Goal: Information Seeking & Learning: Learn about a topic

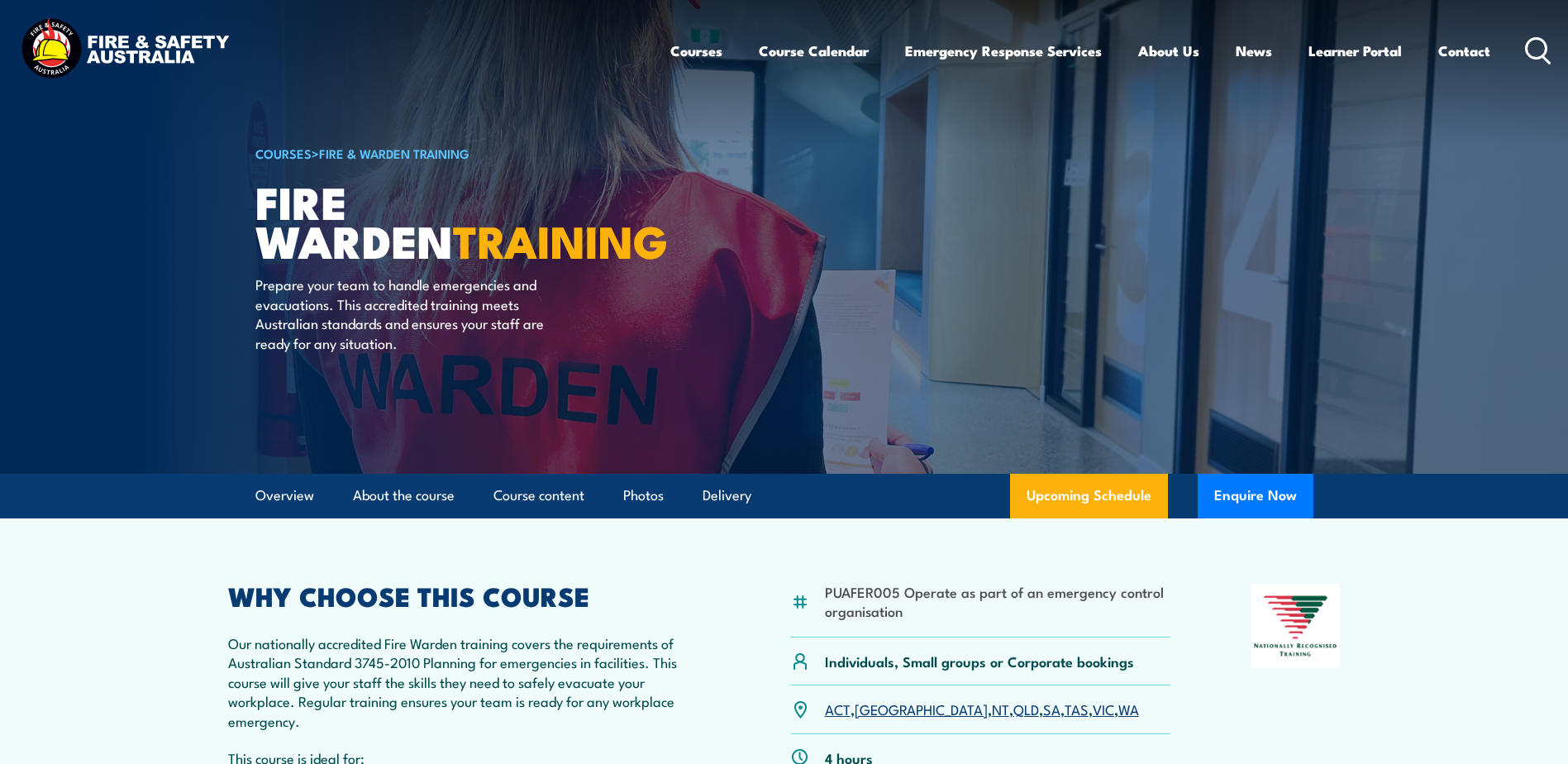
click at [223, 77] on img at bounding box center [125, 49] width 217 height 71
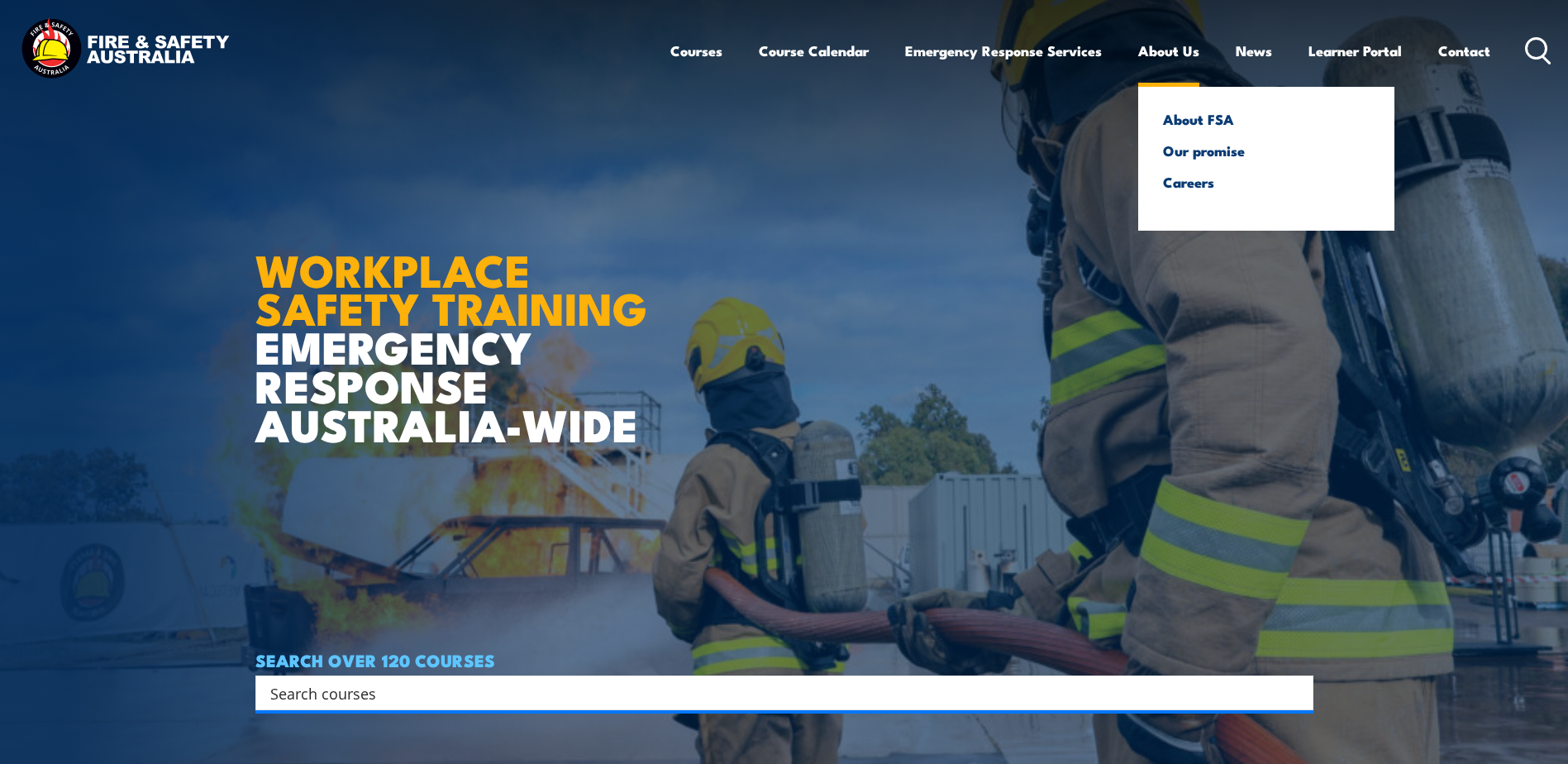
click at [1146, 46] on link "About Us" at bounding box center [1168, 50] width 61 height 44
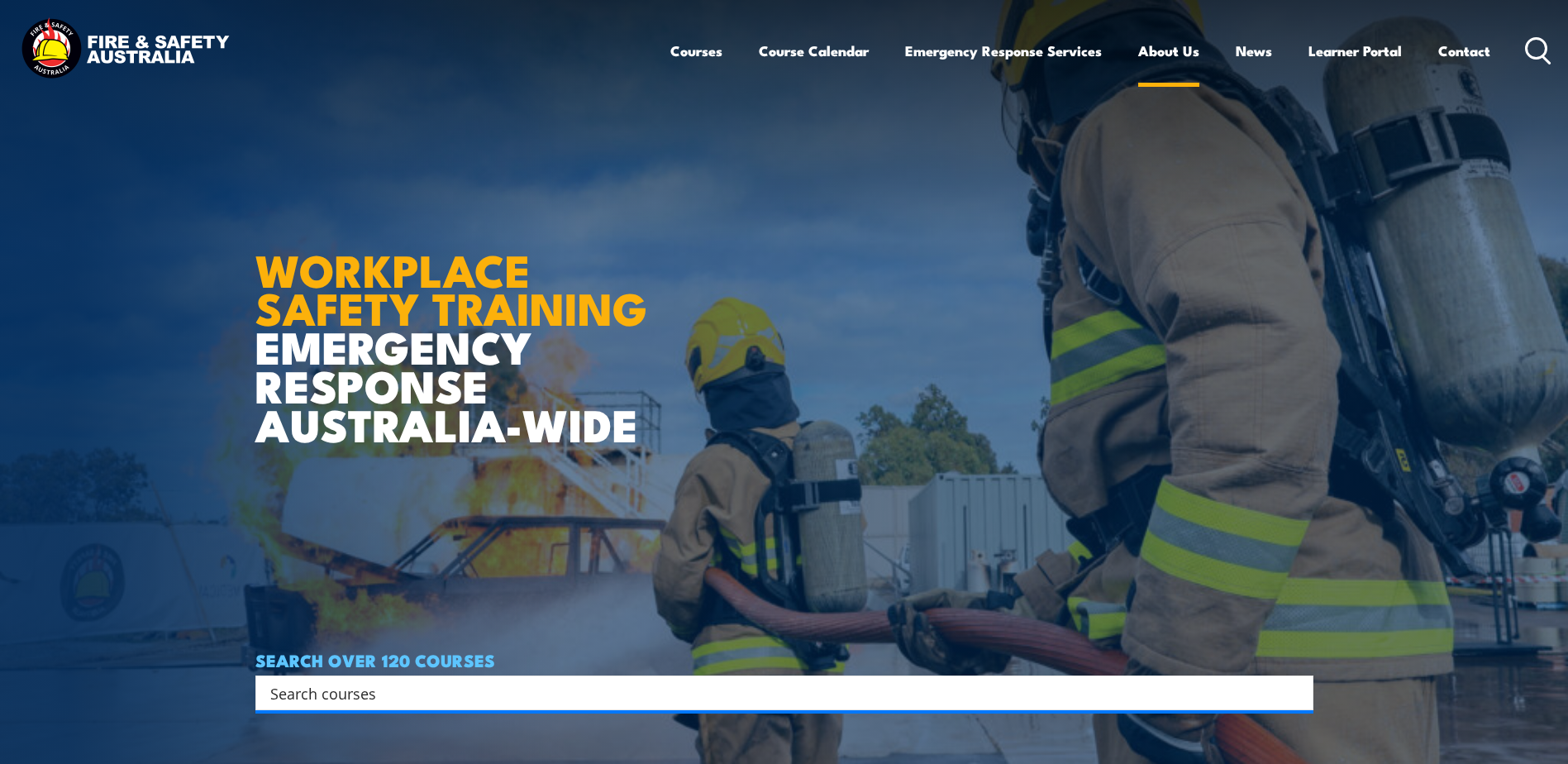
click at [1147, 54] on link "About Us" at bounding box center [1168, 50] width 61 height 44
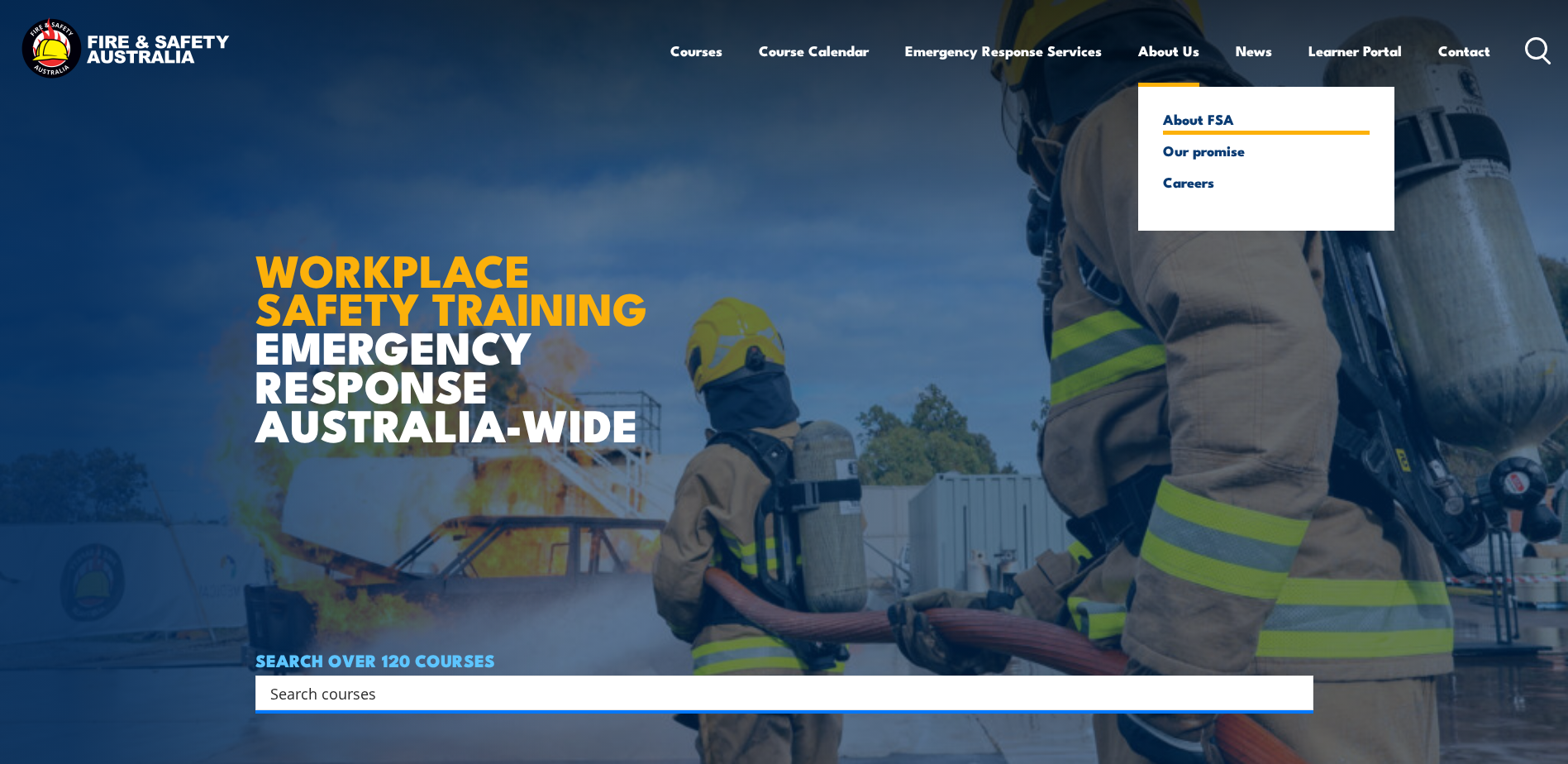
click at [1164, 115] on link "About FSA" at bounding box center [1266, 118] width 206 height 15
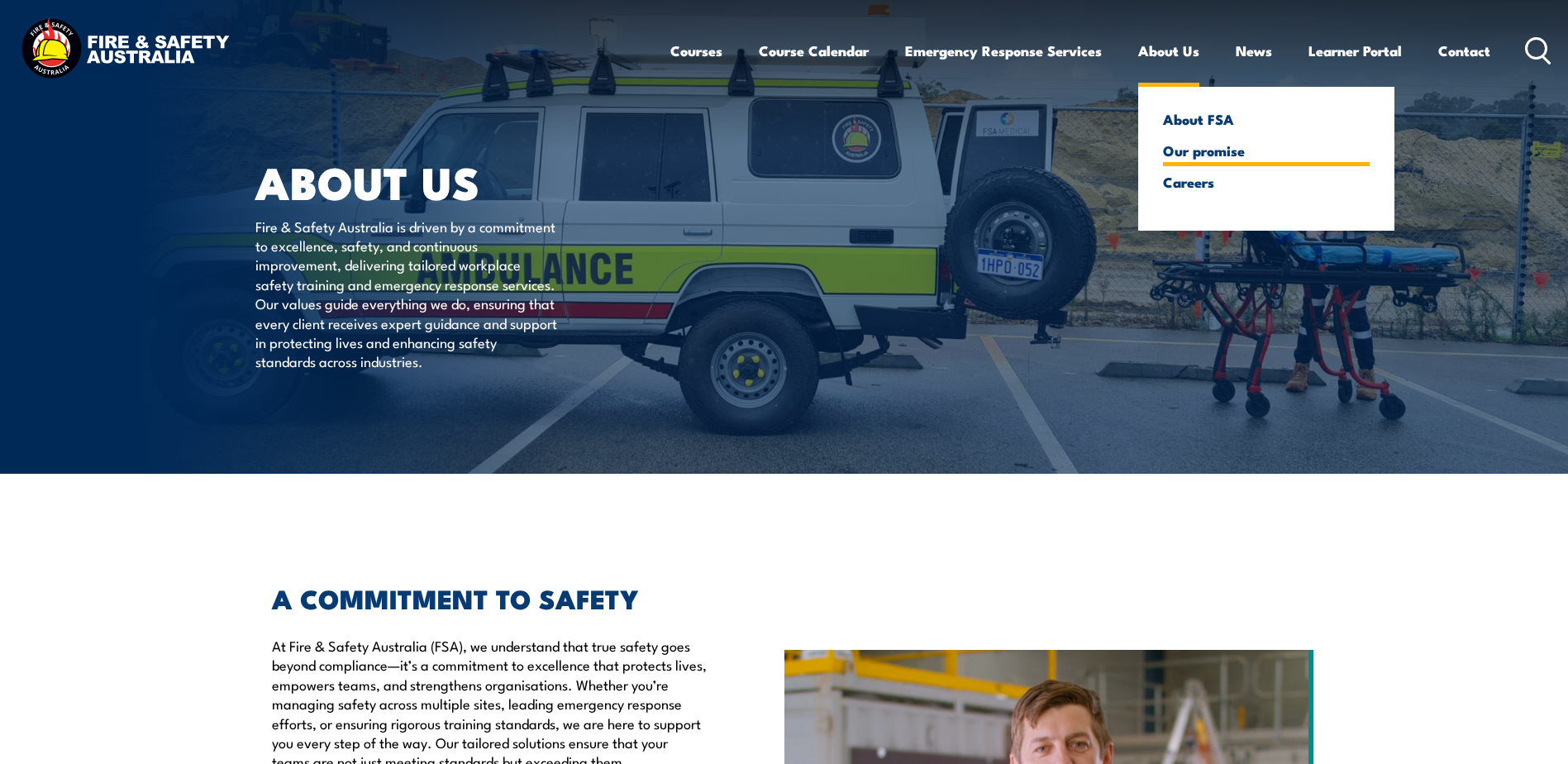
click at [1176, 155] on link "Our promise" at bounding box center [1266, 150] width 206 height 15
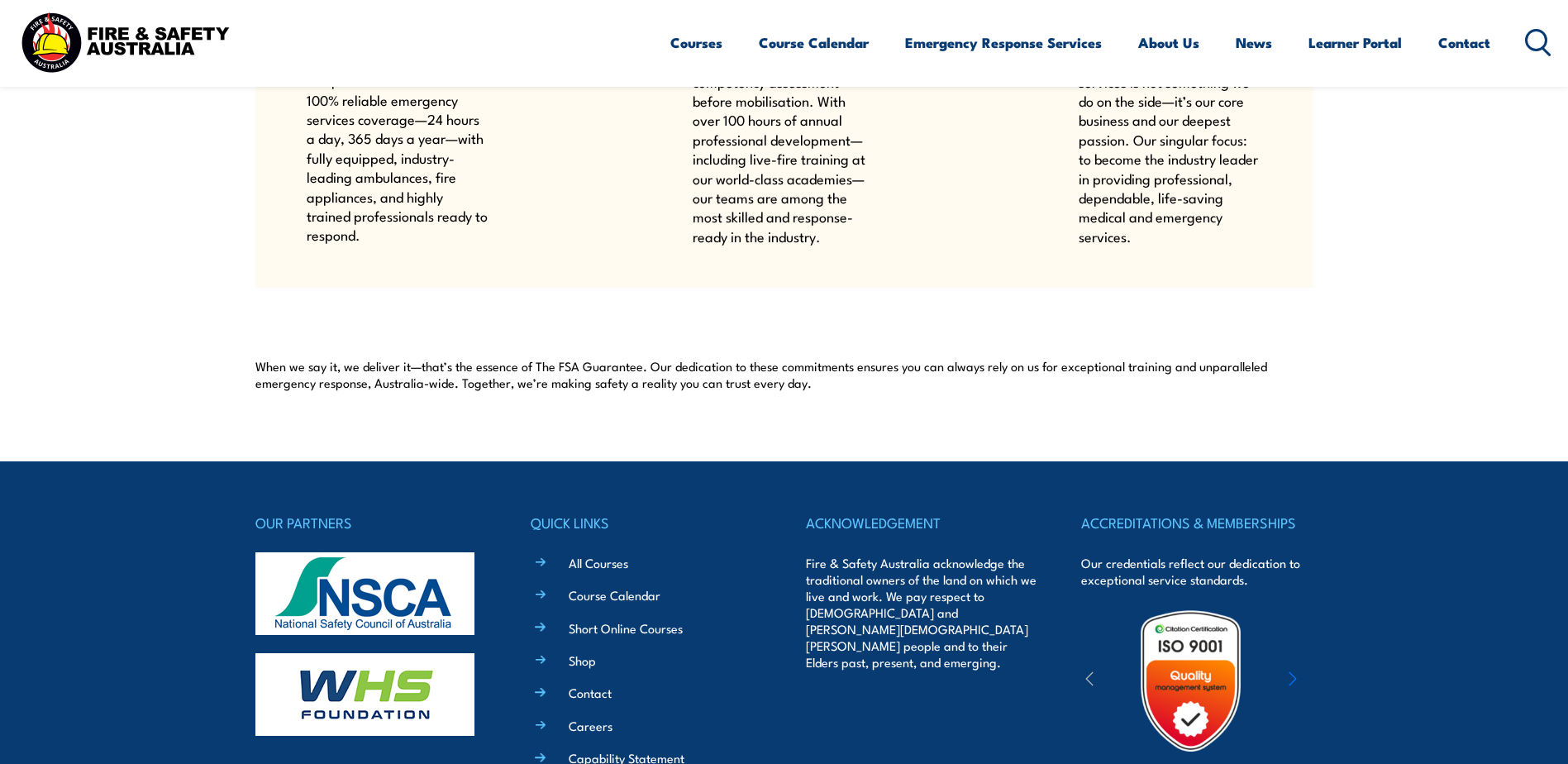
scroll to position [1405, 0]
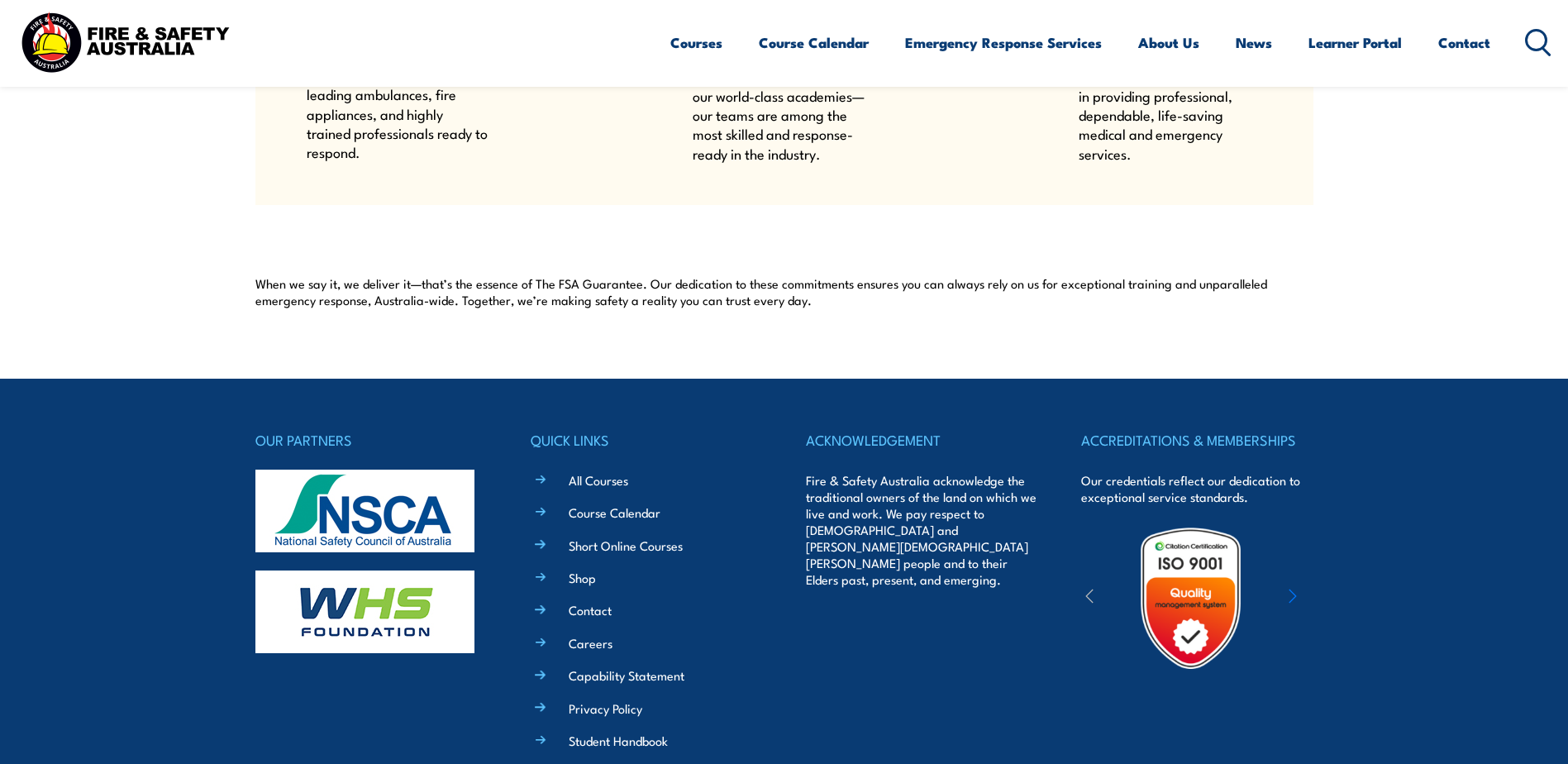
click at [555, 607] on li "Contact" at bounding box center [659, 609] width 207 height 19
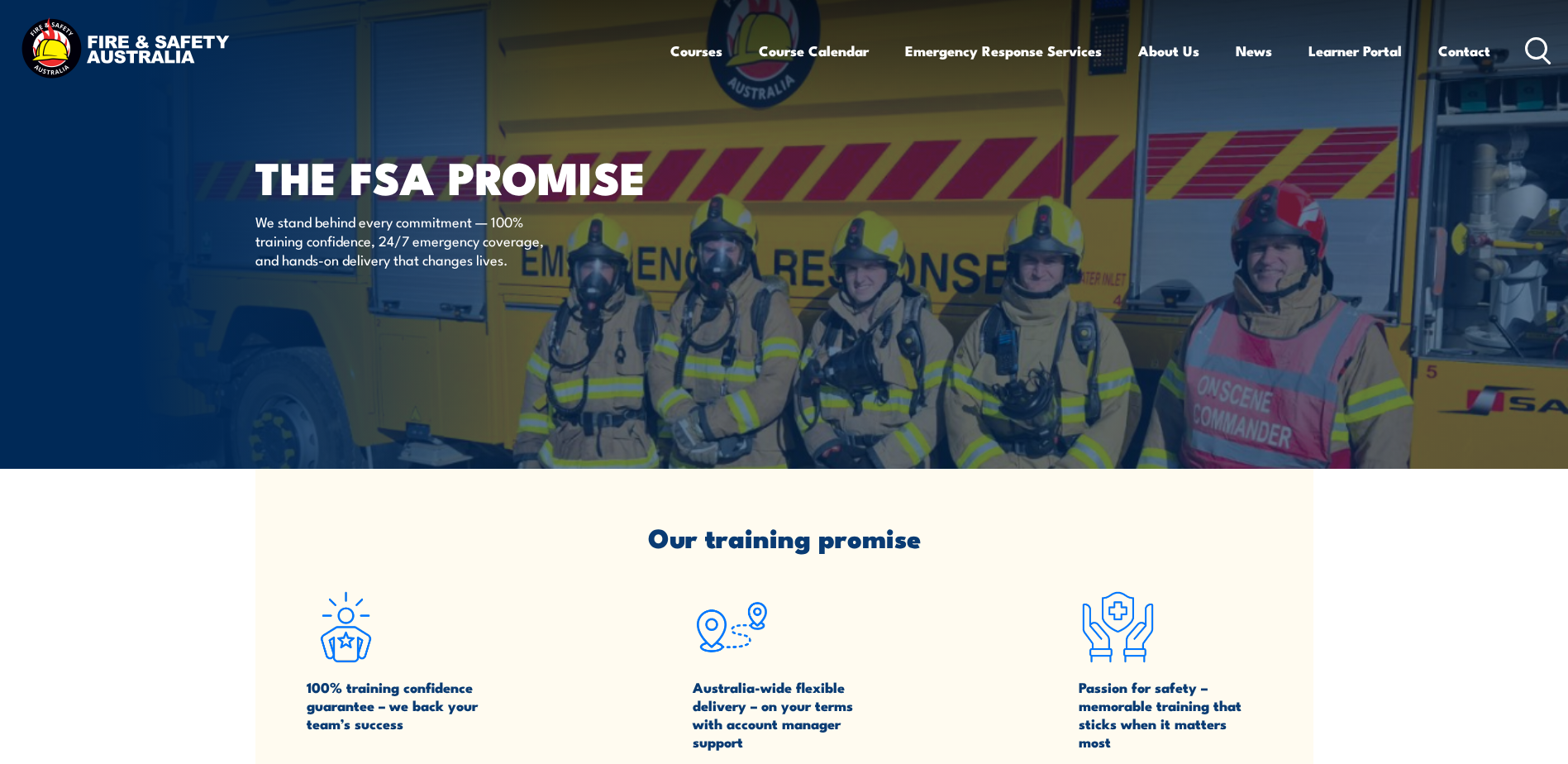
scroll to position [0, 0]
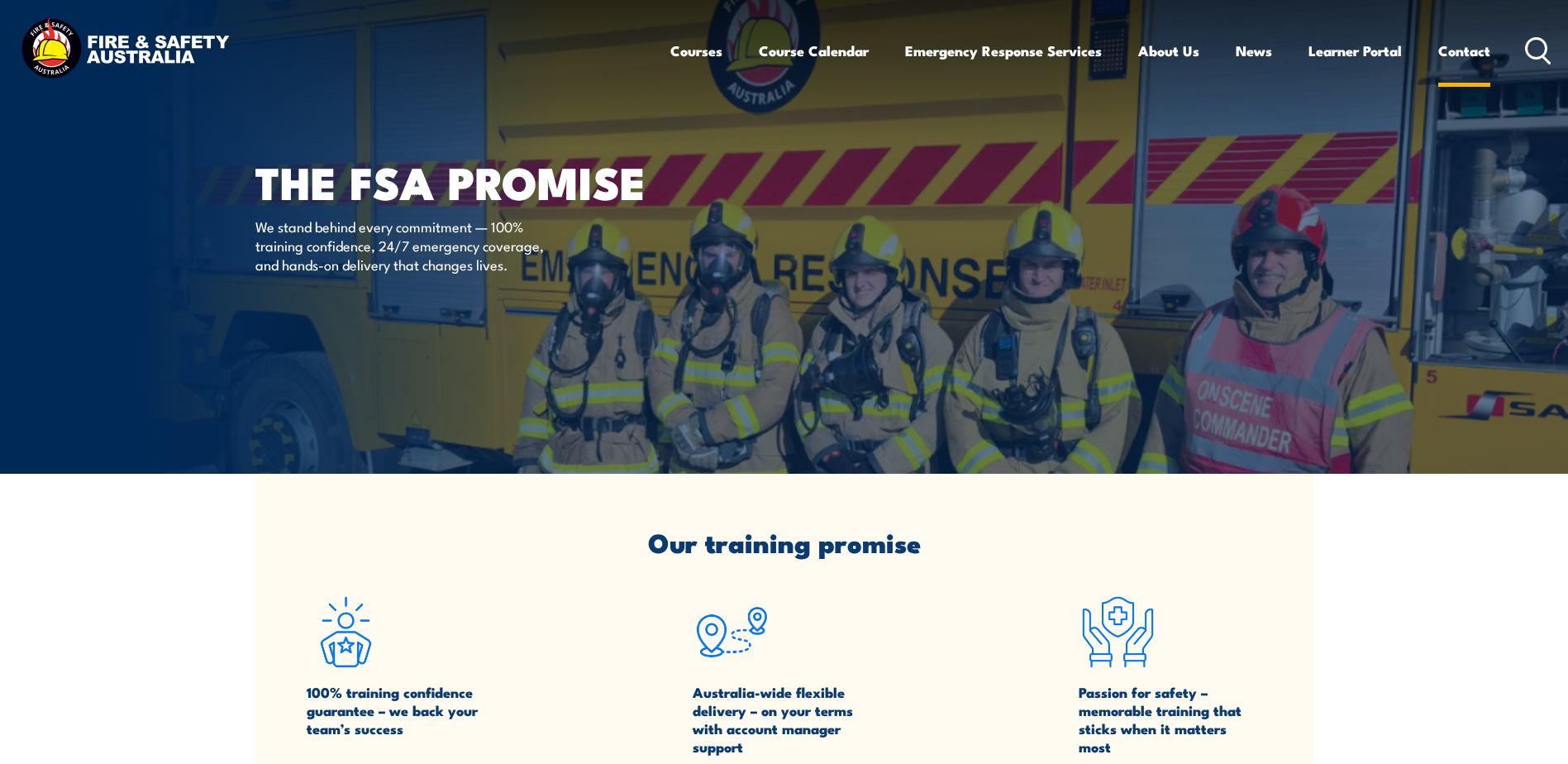
click at [1455, 49] on link "Contact" at bounding box center [1464, 50] width 52 height 44
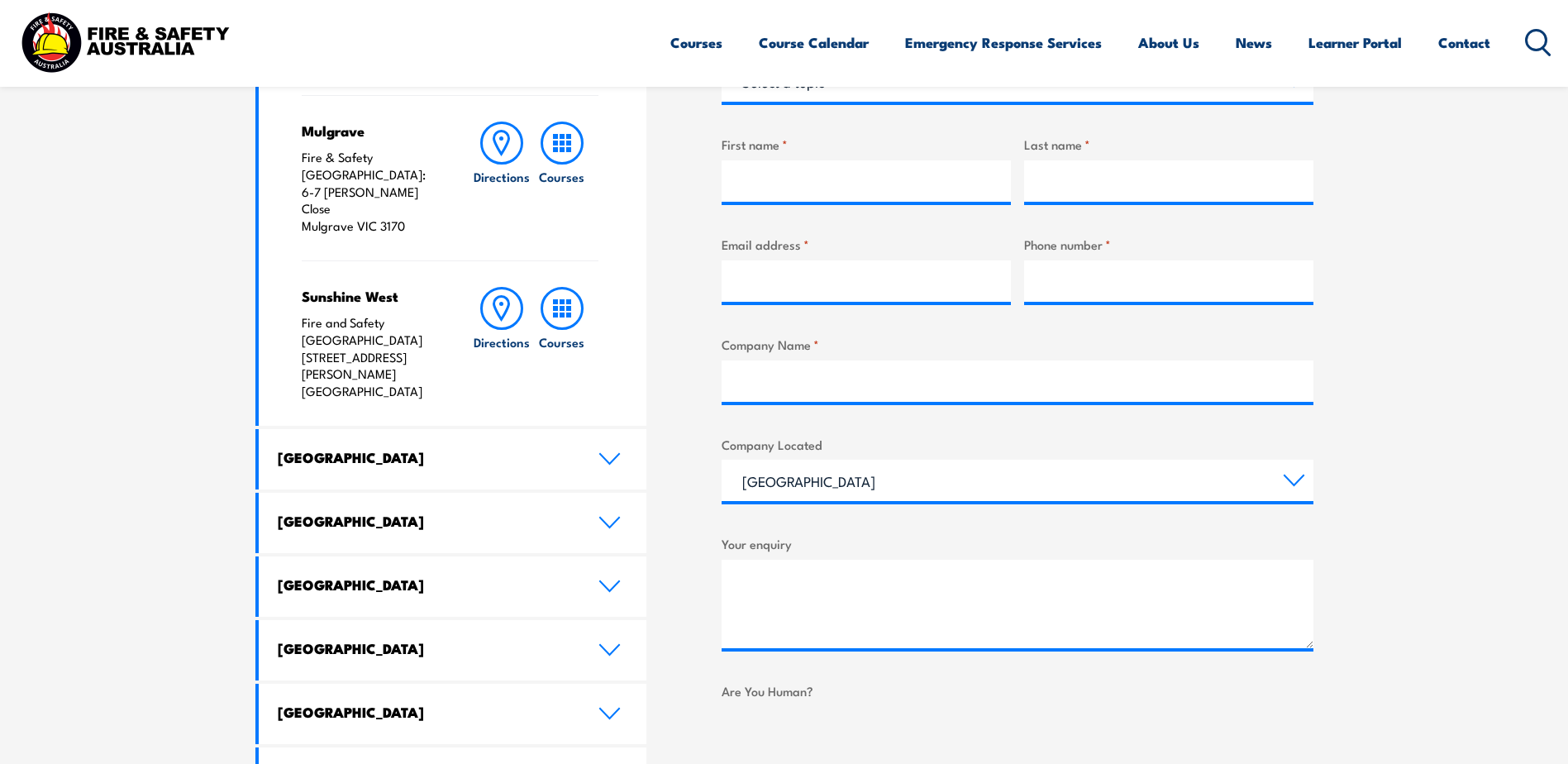
scroll to position [661, 0]
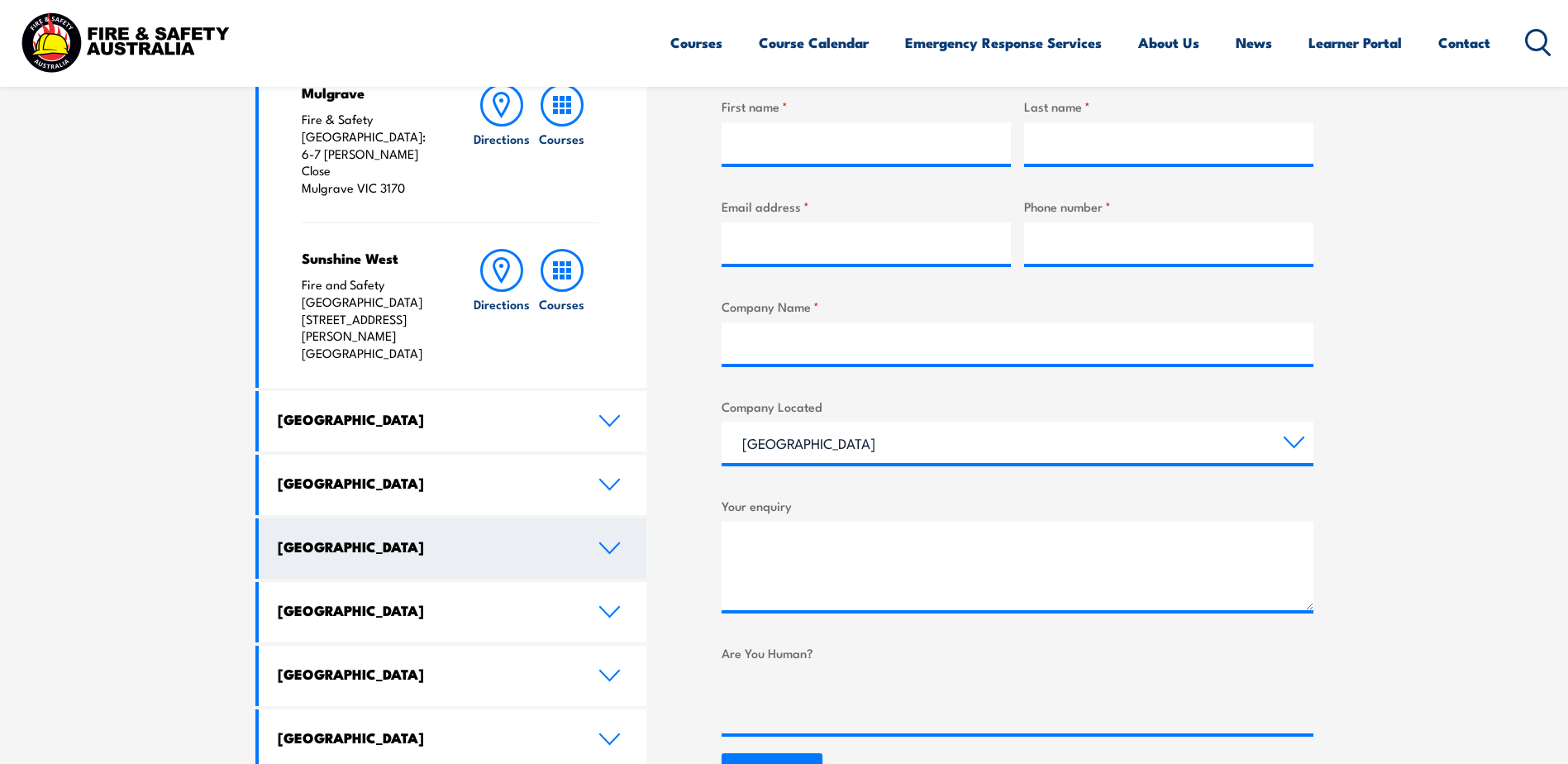
click at [601, 543] on icon at bounding box center [610, 548] width 19 height 10
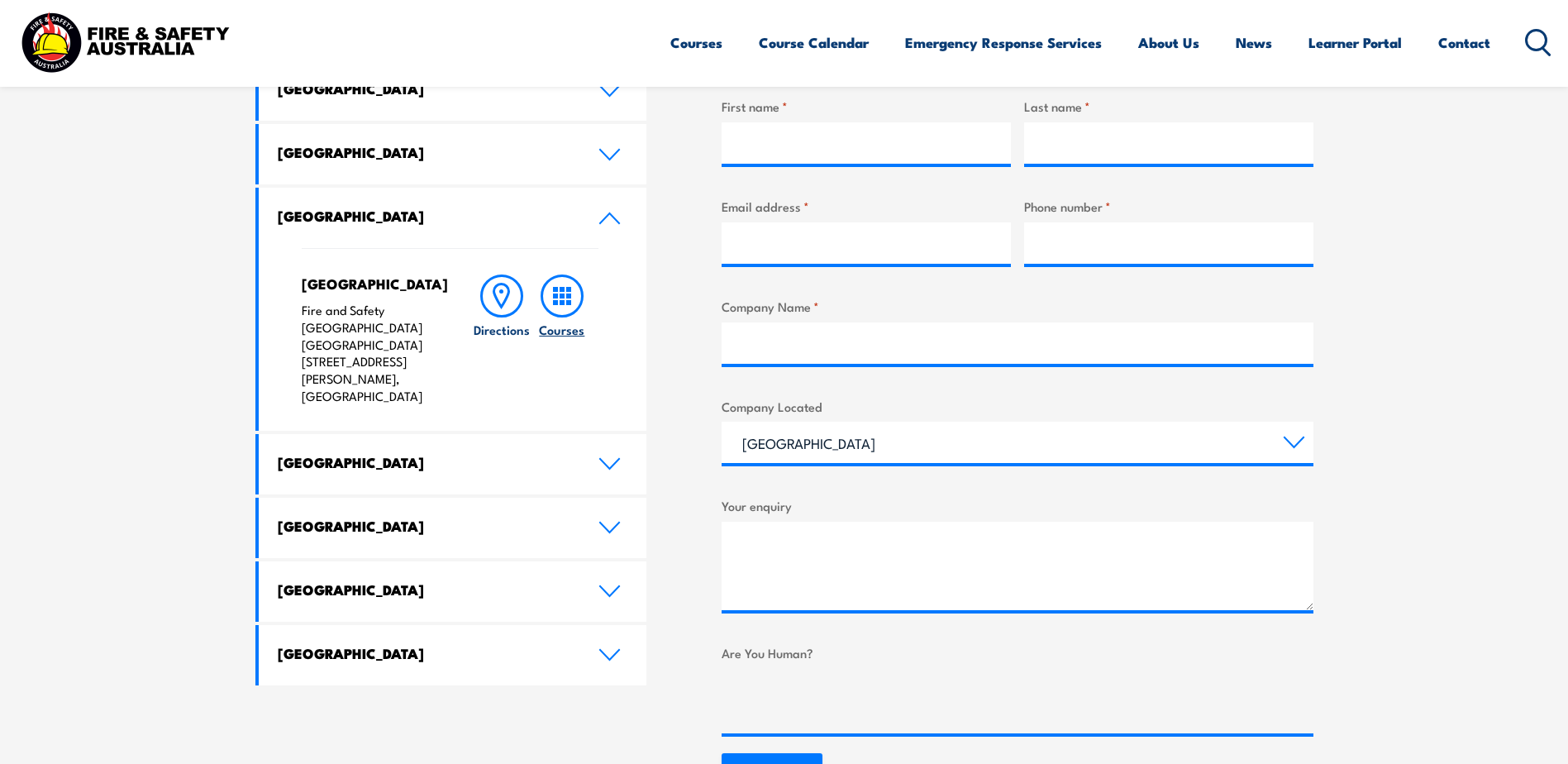
click at [559, 296] on icon at bounding box center [562, 295] width 43 height 43
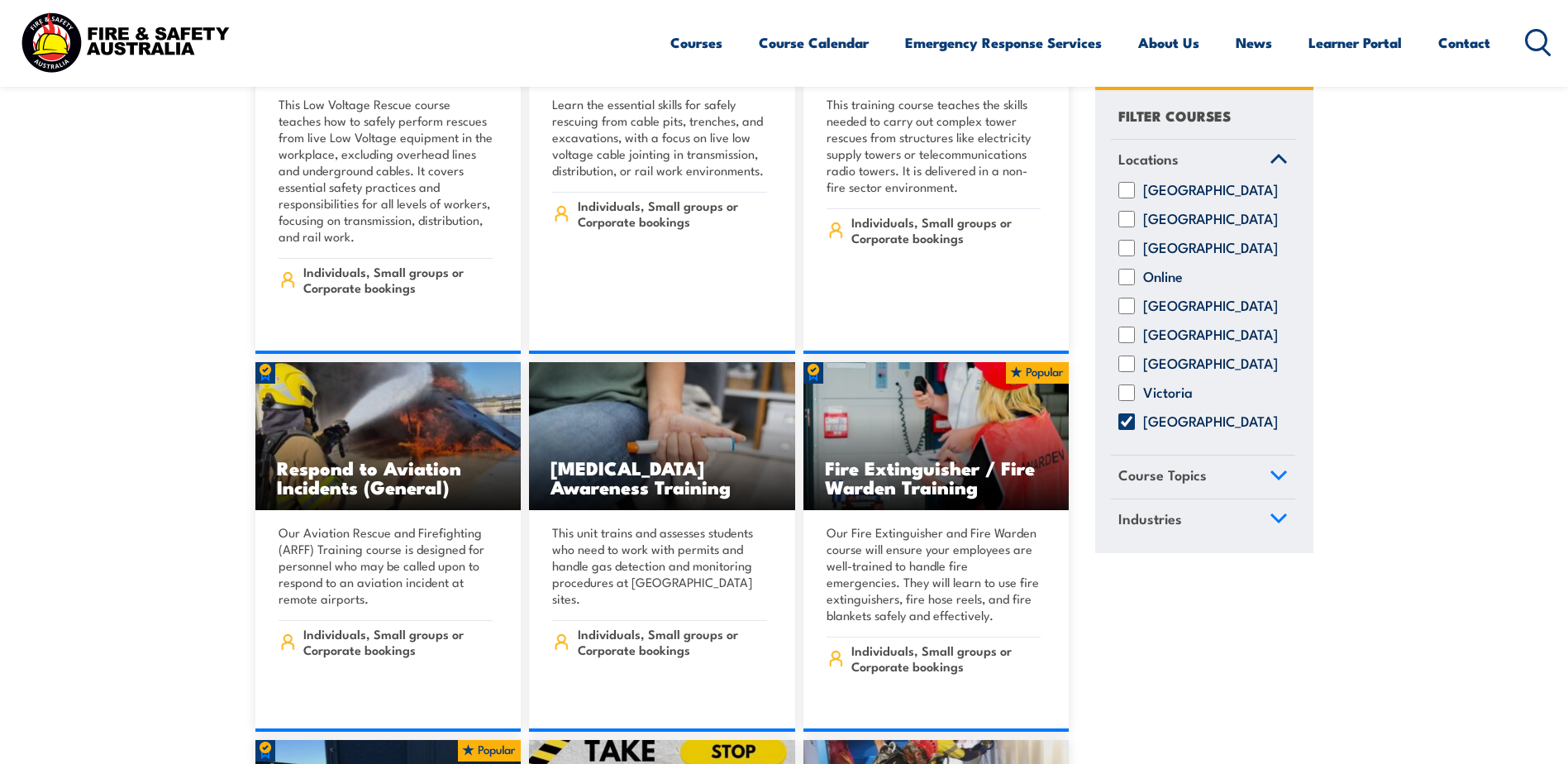
scroll to position [3140, 0]
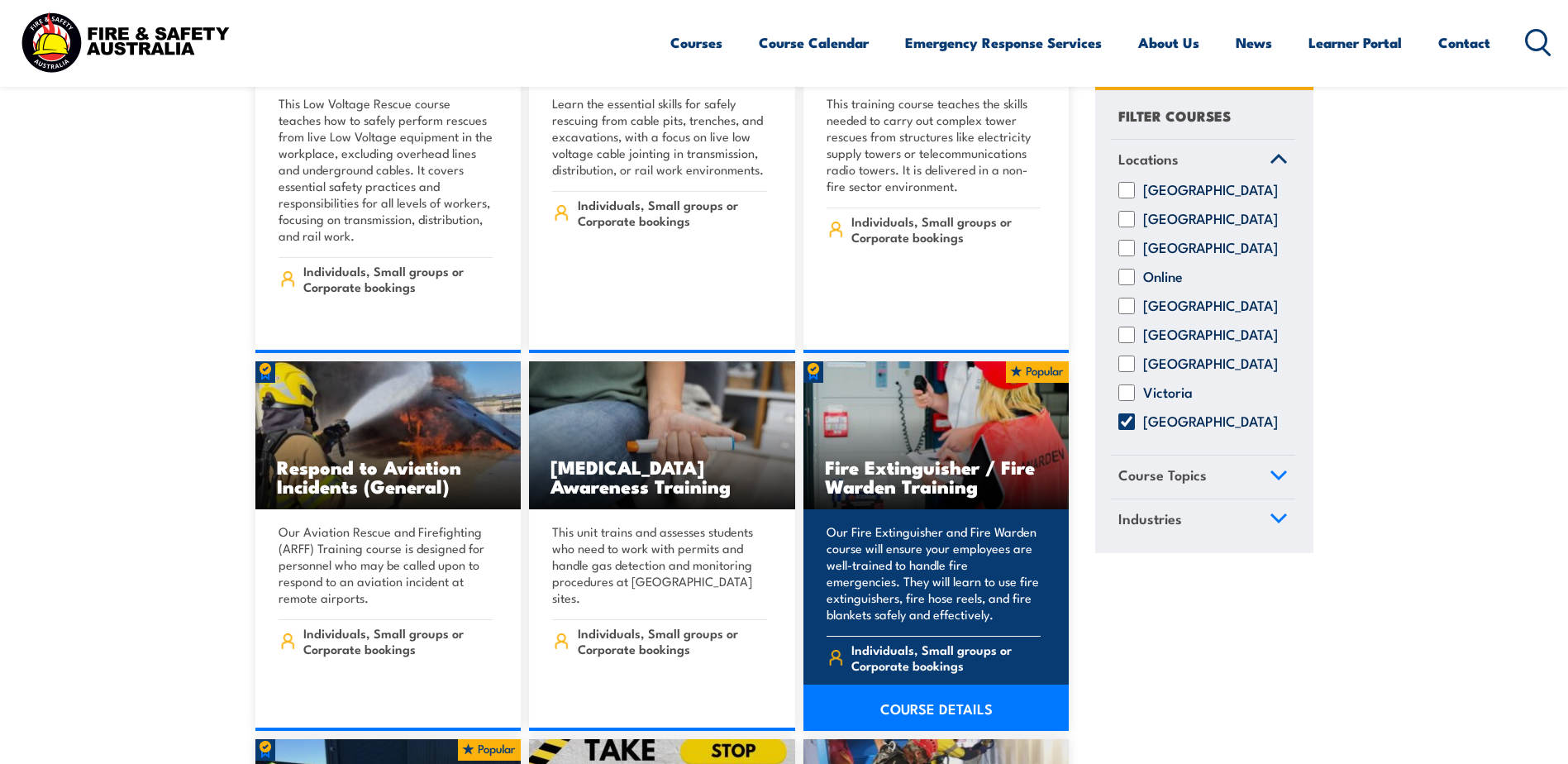
click at [957, 687] on link "COURSE DETAILS" at bounding box center [936, 708] width 266 height 46
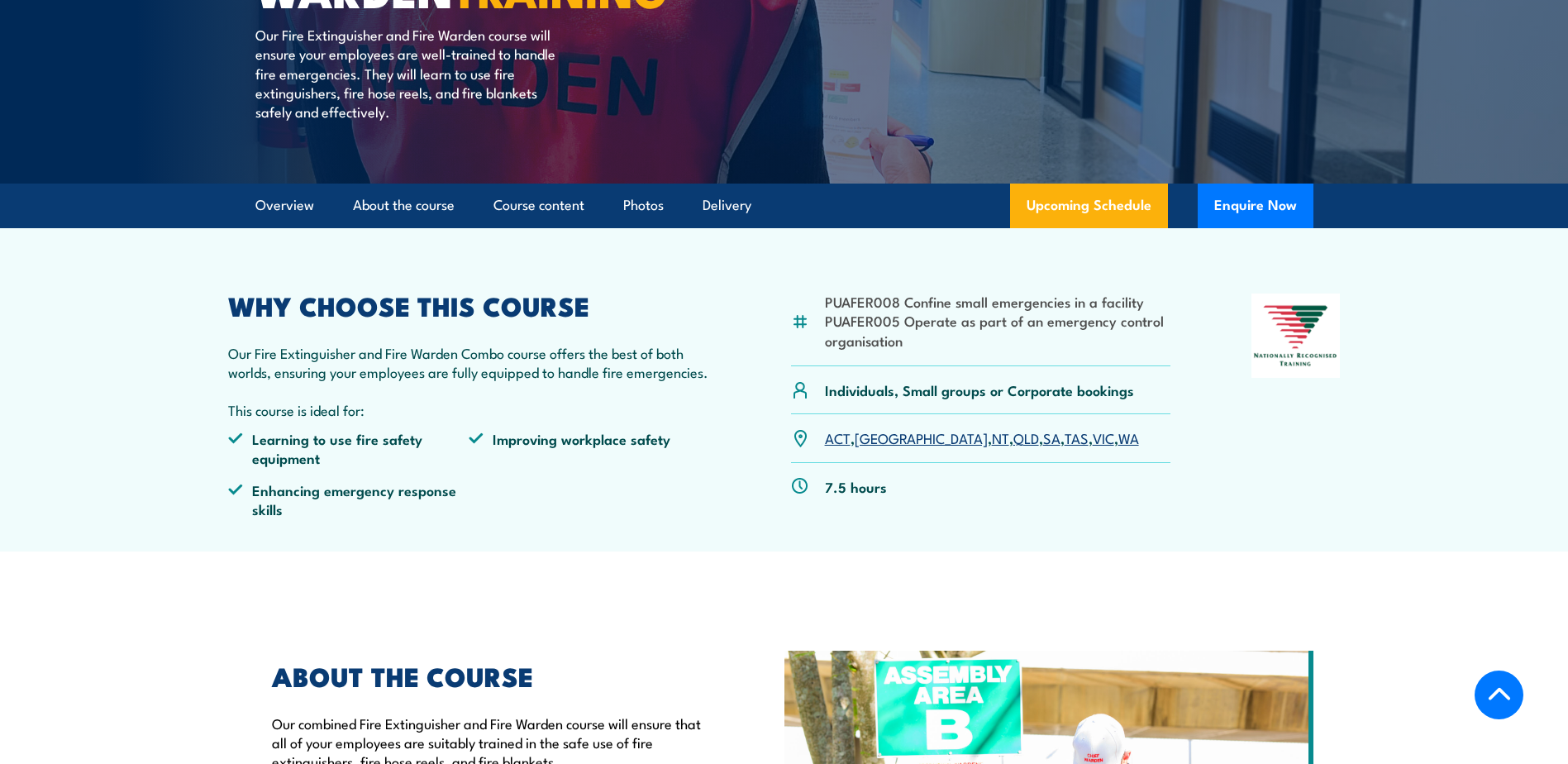
scroll to position [330, 0]
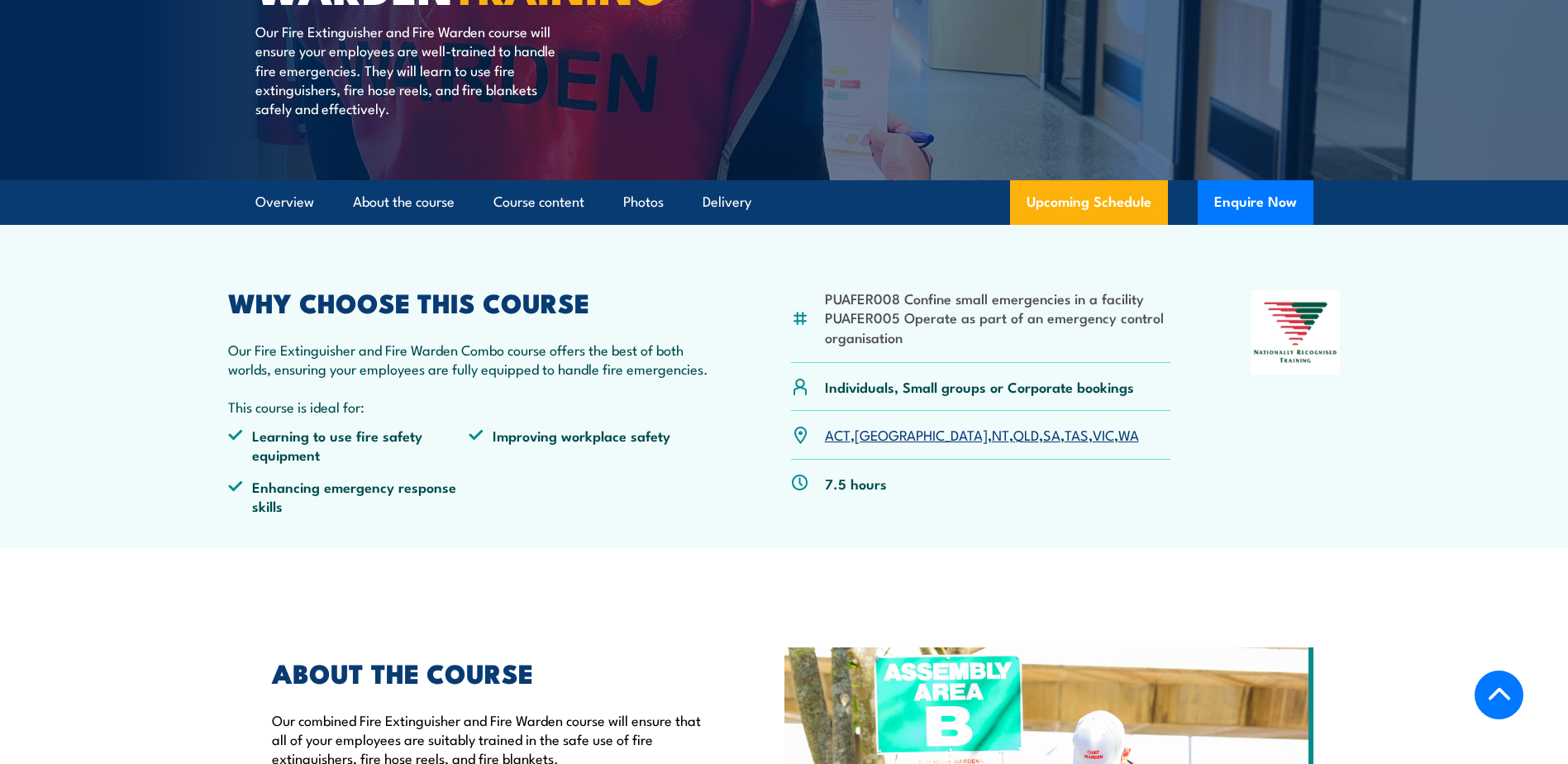
click at [1119, 440] on link "WA" at bounding box center [1128, 434] width 20 height 19
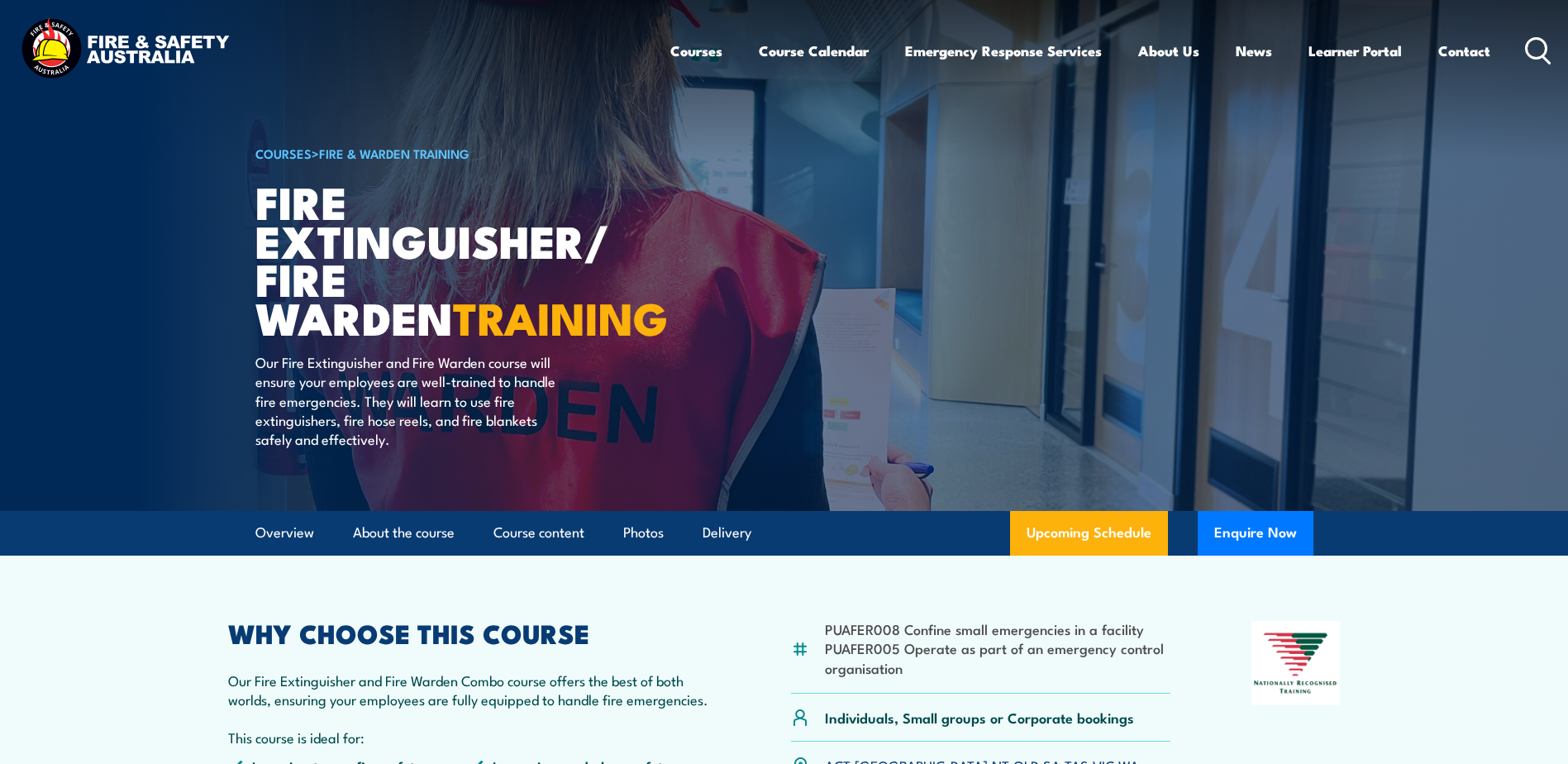
scroll to position [82, 0]
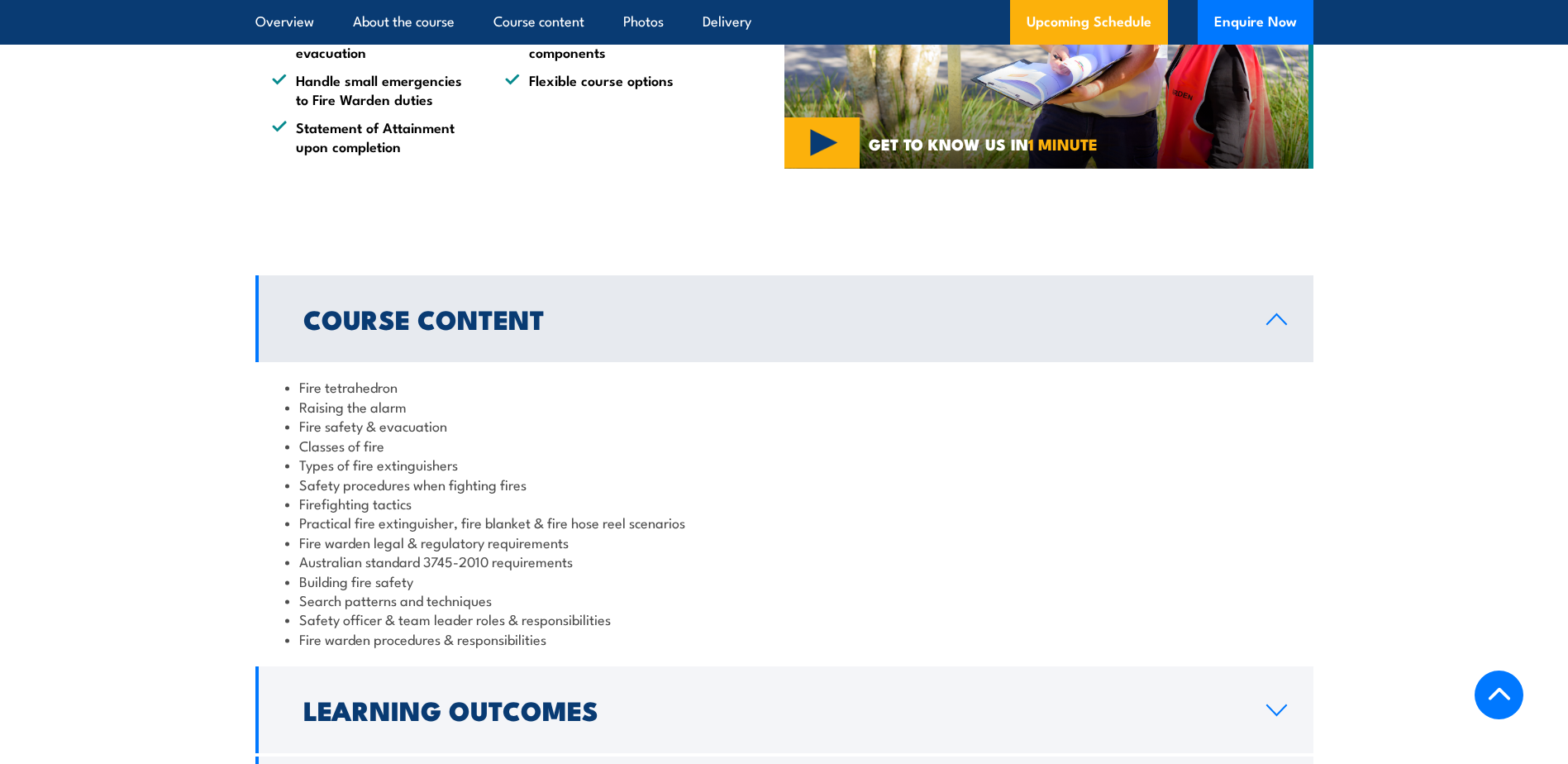
scroll to position [1282, 0]
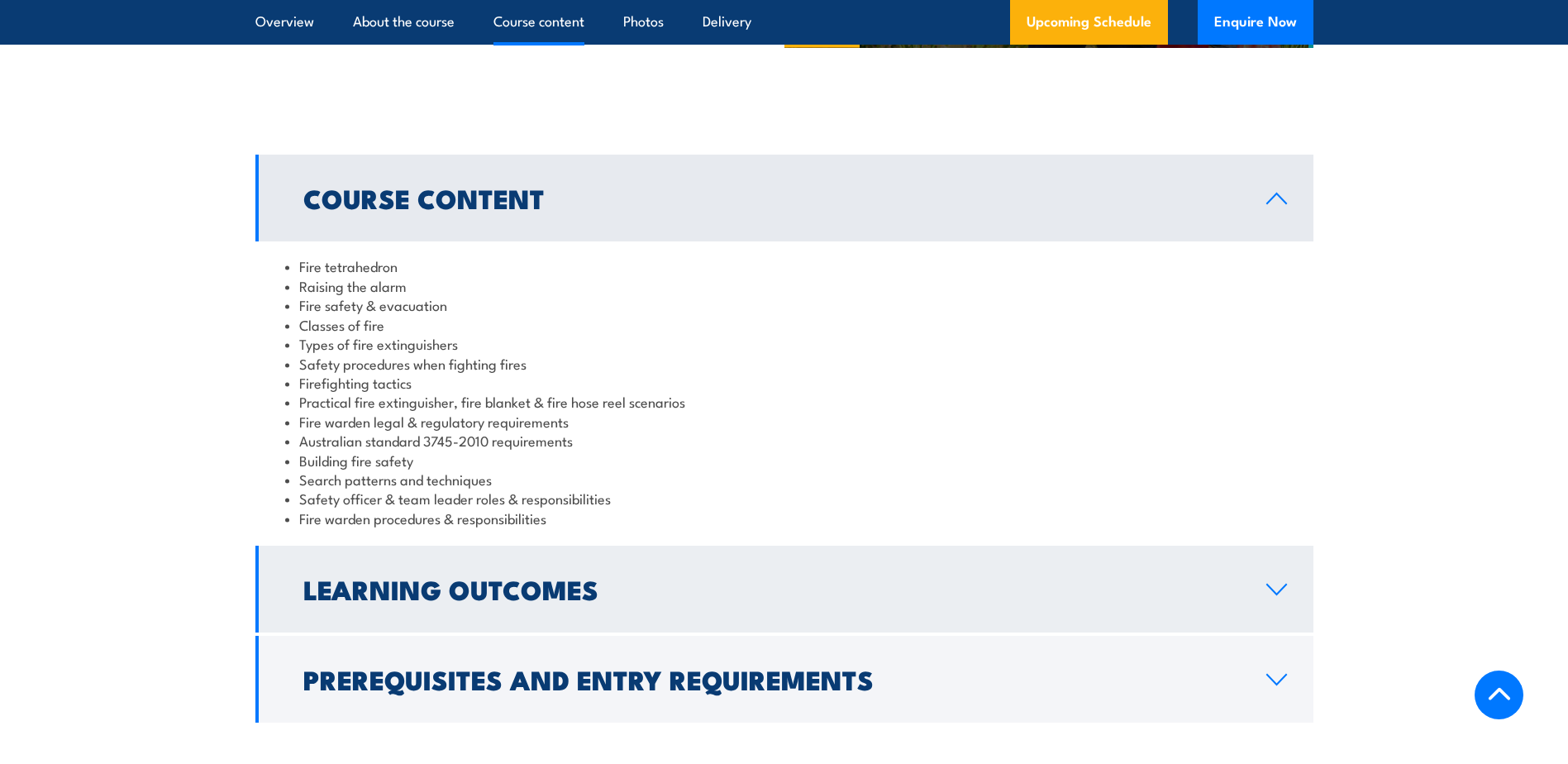
click at [1276, 591] on icon at bounding box center [1276, 590] width 22 height 14
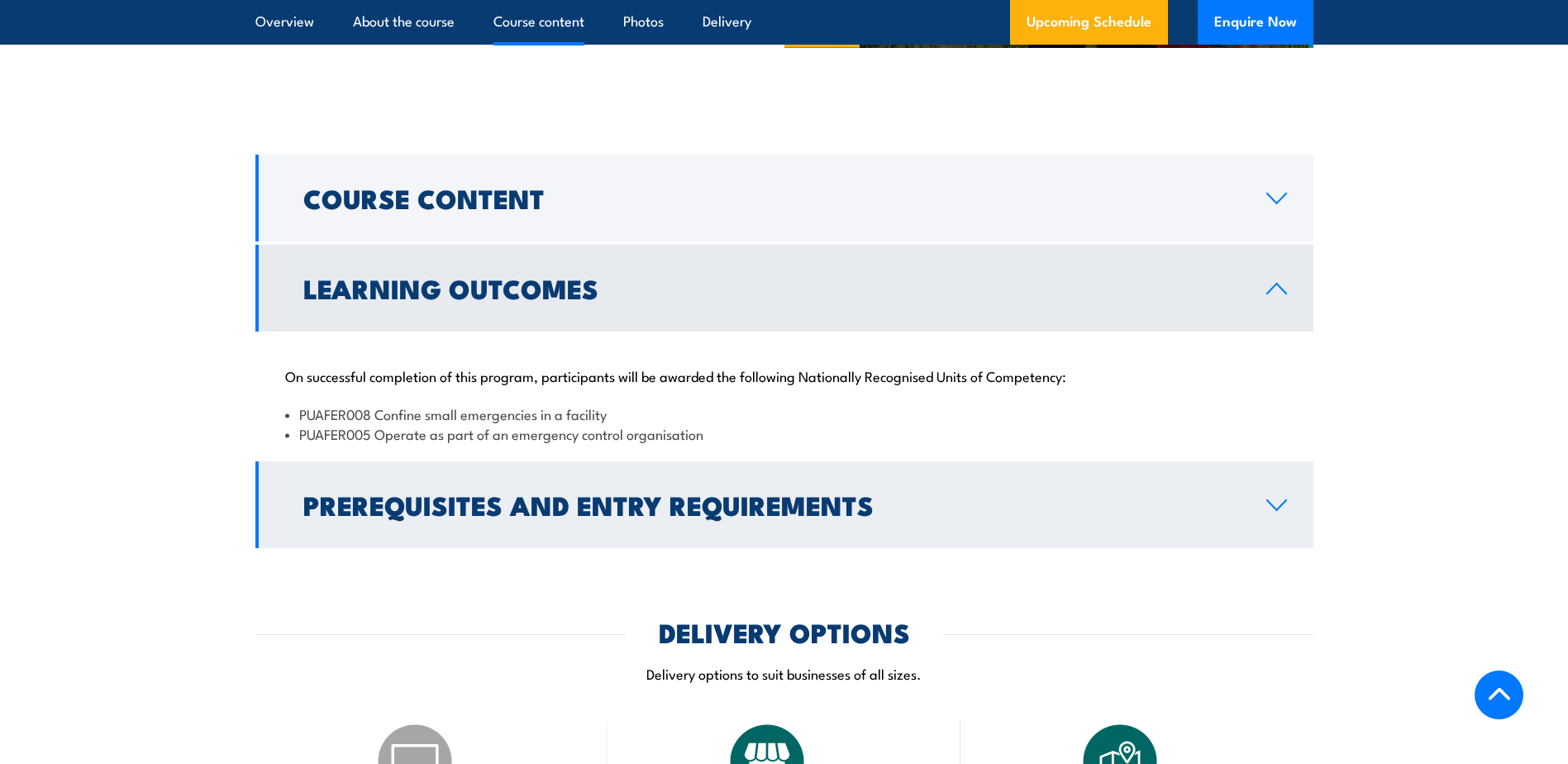
click at [1288, 506] on link "Prerequisites and Entry Requirements" at bounding box center [784, 504] width 1058 height 87
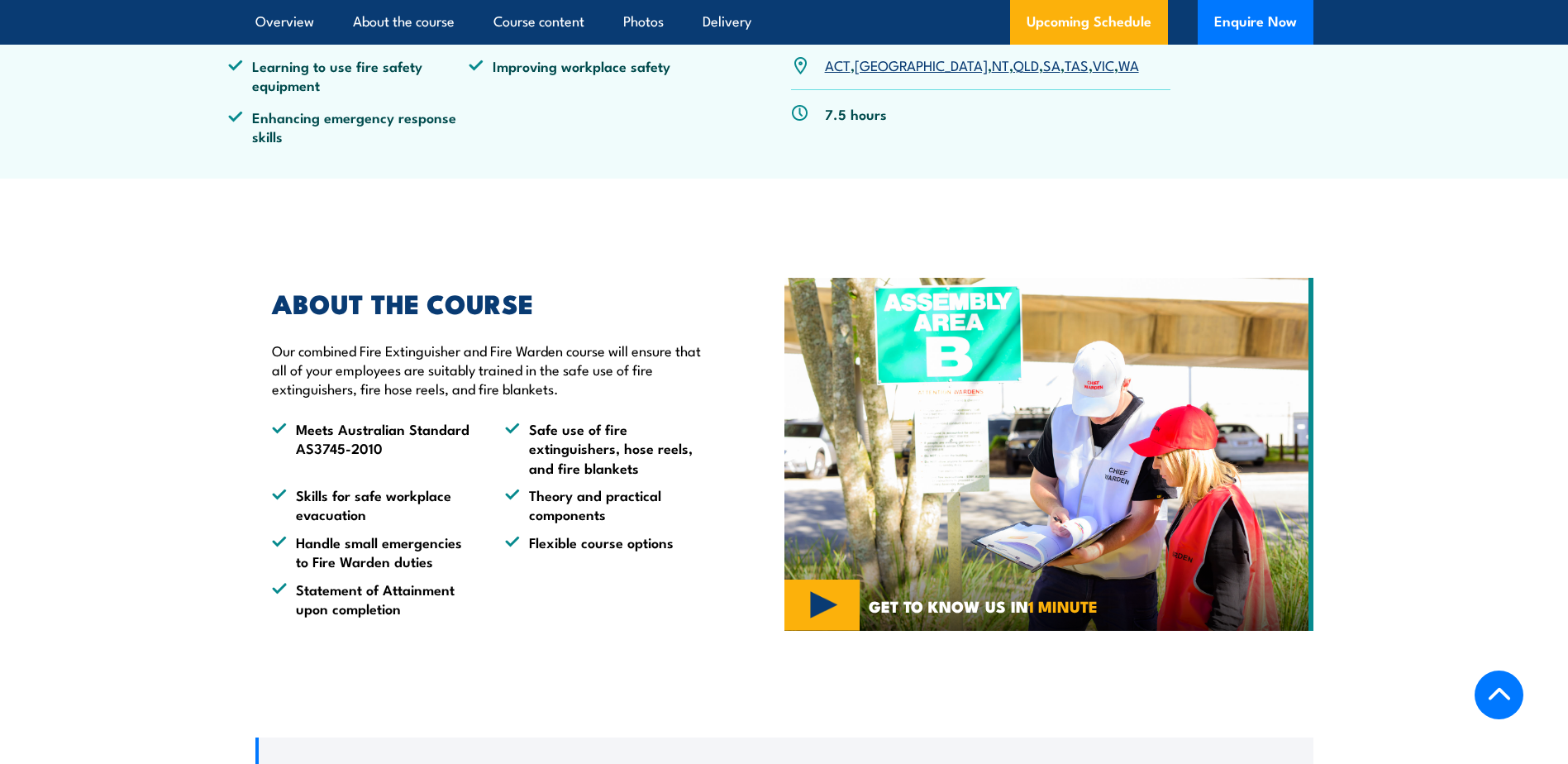
scroll to position [744, 0]
